Goal: Task Accomplishment & Management: Manage account settings

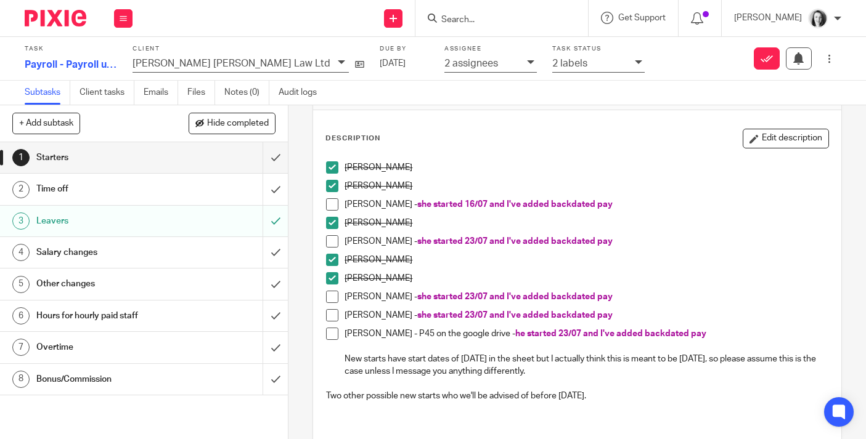
scroll to position [46, 0]
click at [794, 142] on button "Edit description" at bounding box center [786, 139] width 86 height 20
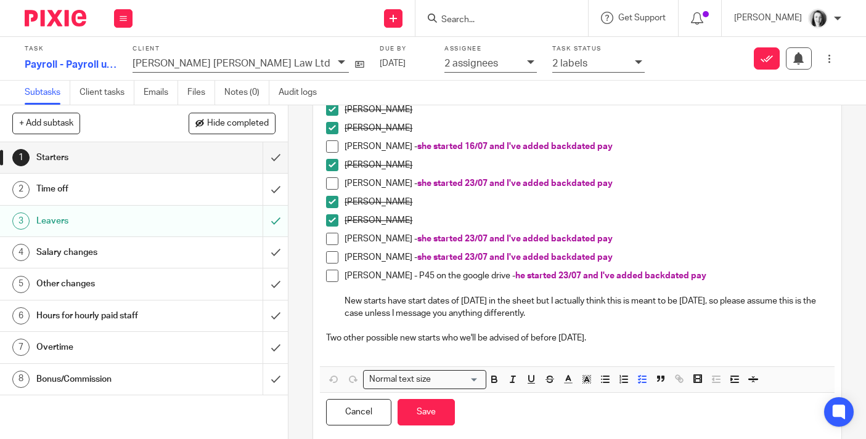
scroll to position [126, 0]
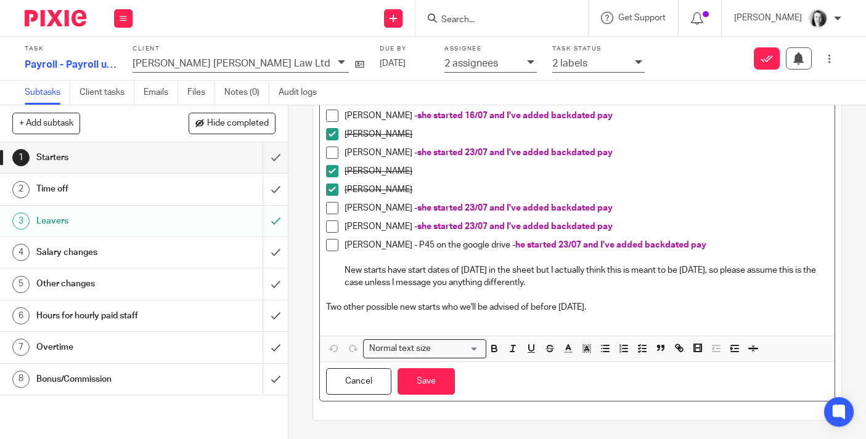
drag, startPoint x: 626, startPoint y: 303, endPoint x: 335, endPoint y: 305, distance: 290.3
click at [335, 306] on p "Two other possible new starts who we'll be advised of before [DATE]." at bounding box center [577, 307] width 502 height 12
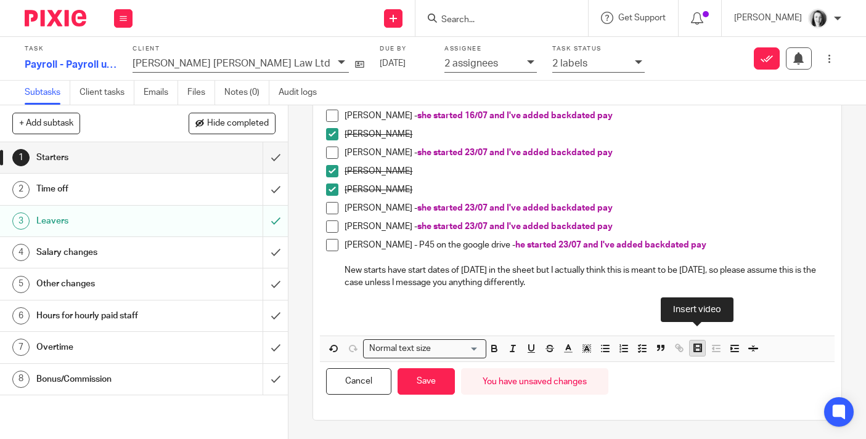
click at [695, 346] on icon "button" at bounding box center [697, 348] width 11 height 11
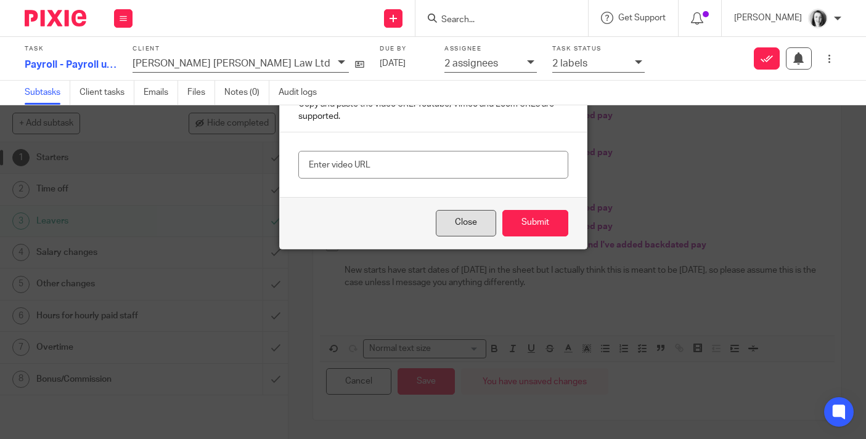
click at [454, 222] on button "Close" at bounding box center [466, 223] width 60 height 27
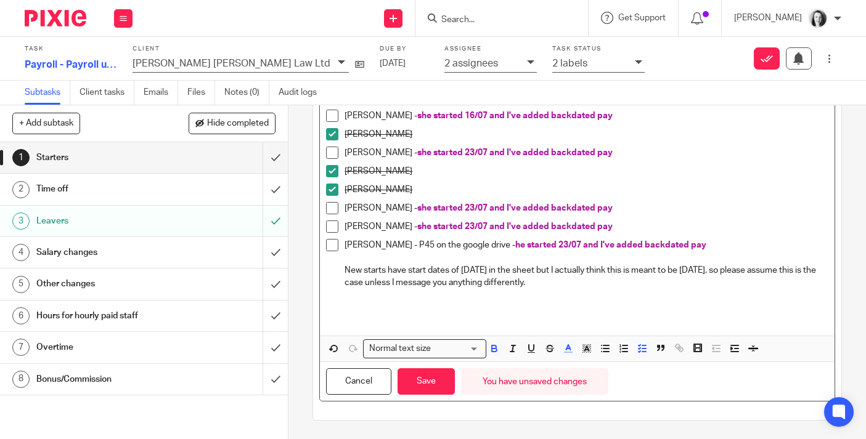
click at [722, 245] on p "[PERSON_NAME] - P45 on the google drive - he started 23/07 and I've added backd…" at bounding box center [587, 245] width 484 height 12
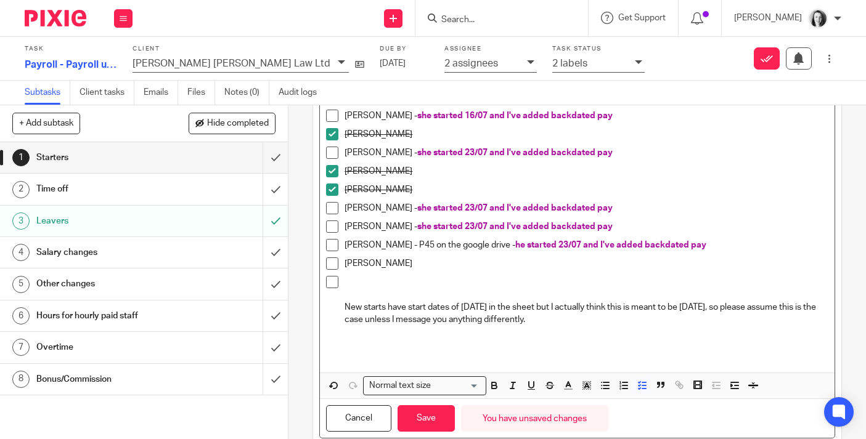
click at [396, 267] on p "[PERSON_NAME]" at bounding box center [587, 264] width 484 height 12
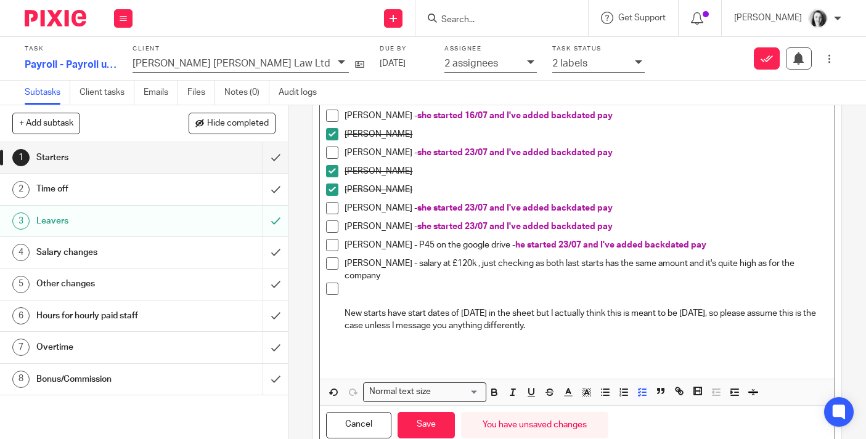
drag, startPoint x: 386, startPoint y: 277, endPoint x: 338, endPoint y: 279, distance: 48.1
click at [338, 278] on li "[PERSON_NAME] - salary at £120k , just checking as both last starts has the sam…" at bounding box center [577, 270] width 502 height 25
click at [766, 264] on p "[PERSON_NAME] - salary at £120k , just checking as both last starts has the sam…" at bounding box center [587, 270] width 484 height 25
click at [769, 274] on div "[PERSON_NAME] - salary at £120k , just checking as both last starts has the sam…" at bounding box center [587, 270] width 484 height 25
click at [776, 266] on p "[PERSON_NAME] - salary at £120k , just checking as both last starts has the sam…" at bounding box center [587, 270] width 484 height 25
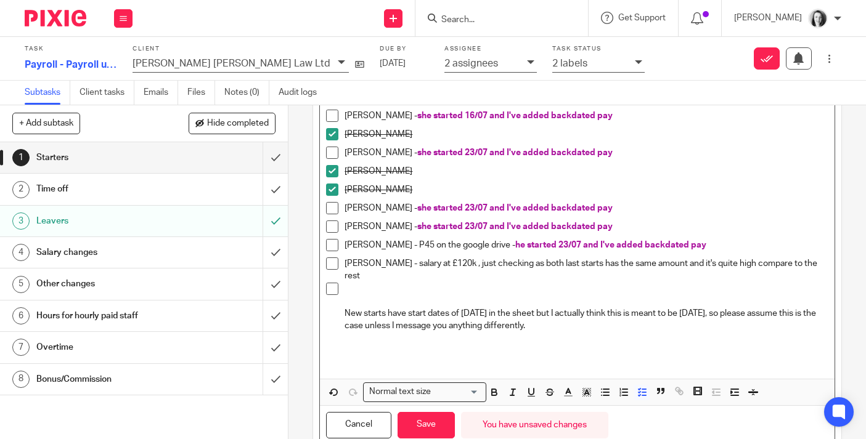
click at [349, 287] on p at bounding box center [587, 289] width 484 height 12
drag, startPoint x: 410, startPoint y: 265, endPoint x: 817, endPoint y: 275, distance: 406.9
click at [817, 275] on p "[PERSON_NAME] - salary at £120k , just checking as both last starts has the sam…" at bounding box center [587, 270] width 484 height 25
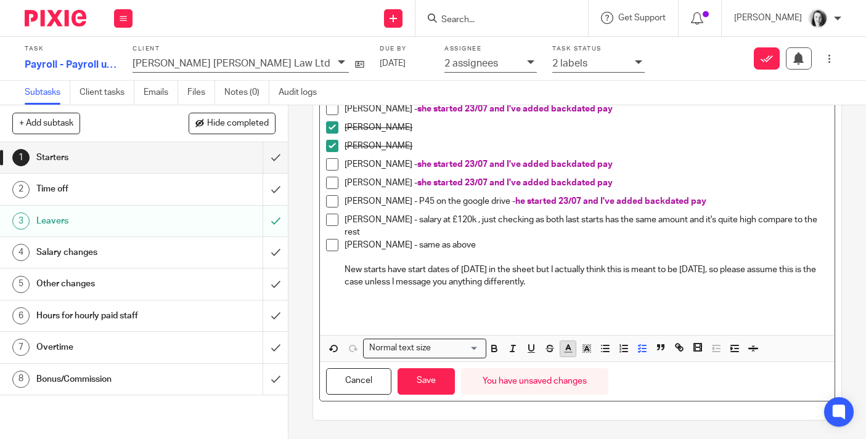
click at [567, 346] on icon "button" at bounding box center [568, 348] width 11 height 11
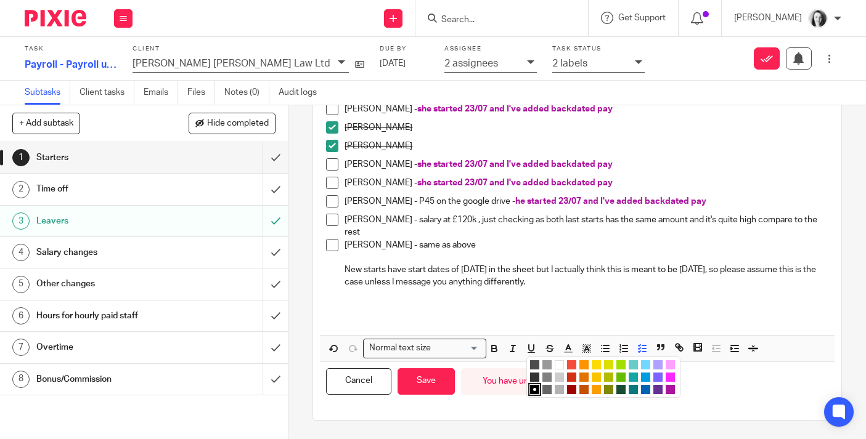
click at [671, 391] on li "color:#AB149E" at bounding box center [670, 389] width 9 height 9
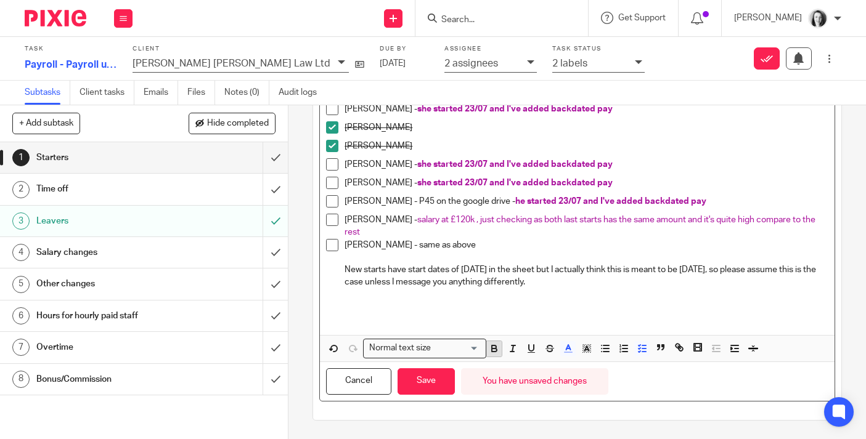
click at [494, 349] on icon "button" at bounding box center [494, 350] width 5 height 3
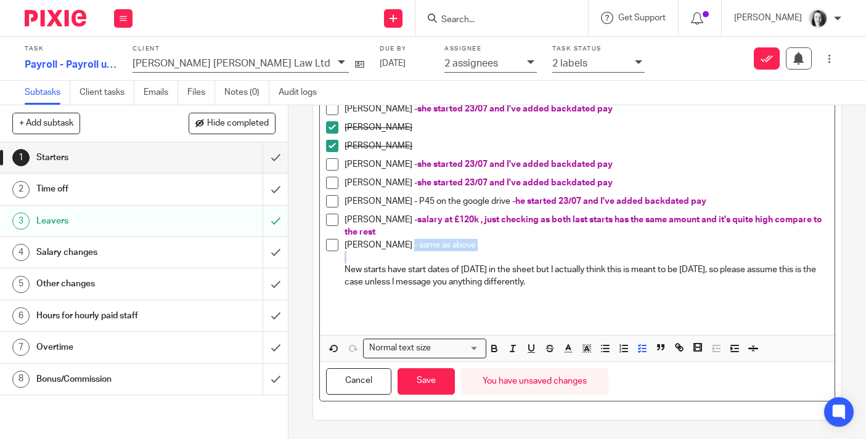
drag, startPoint x: 404, startPoint y: 246, endPoint x: 462, endPoint y: 251, distance: 58.2
click at [462, 251] on div "[PERSON_NAME] - same as above New starts have start dates of [DATE] in the shee…" at bounding box center [587, 264] width 484 height 50
click at [568, 353] on icon "button" at bounding box center [568, 348] width 11 height 11
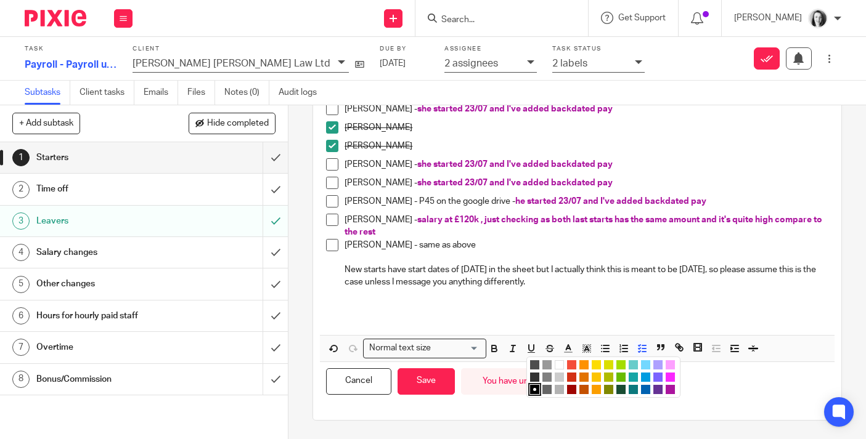
click at [671, 391] on li "color:#AB149E" at bounding box center [670, 389] width 9 height 9
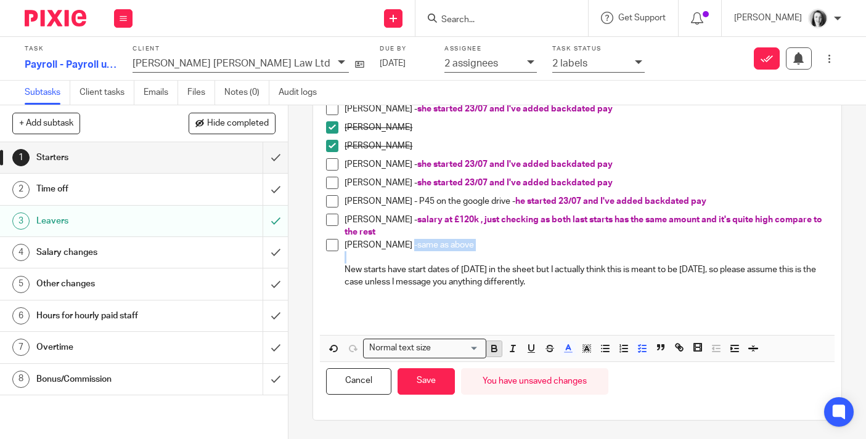
click at [494, 346] on icon "button" at bounding box center [494, 347] width 4 height 3
click at [563, 239] on p "[PERSON_NAME] - same as above" at bounding box center [587, 245] width 484 height 12
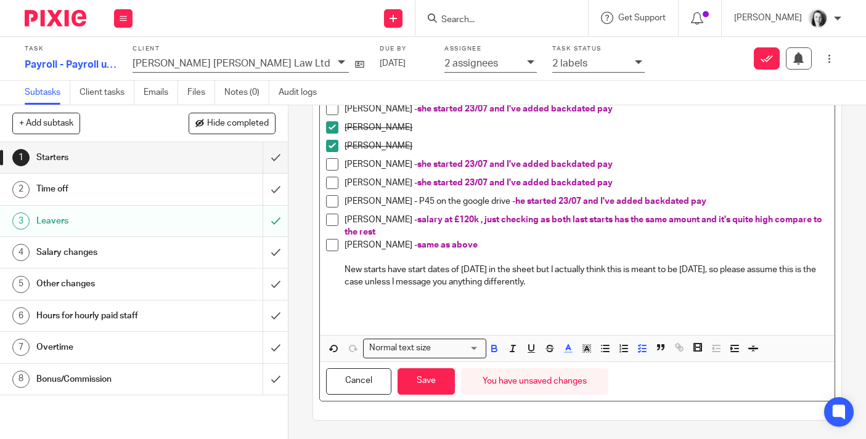
click at [622, 223] on span "salary at £120k , just checking as both last starts has the same amount and it'…" at bounding box center [585, 226] width 480 height 21
click at [429, 378] on button "Save" at bounding box center [426, 382] width 57 height 27
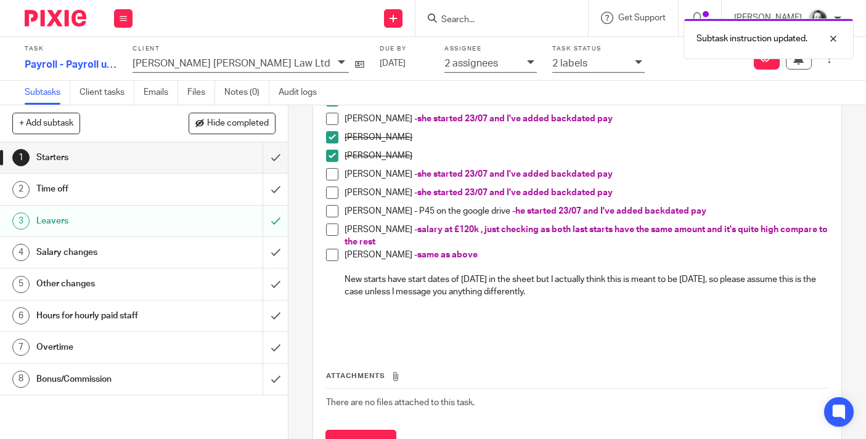
scroll to position [179, 0]
